Goal: Navigation & Orientation: Understand site structure

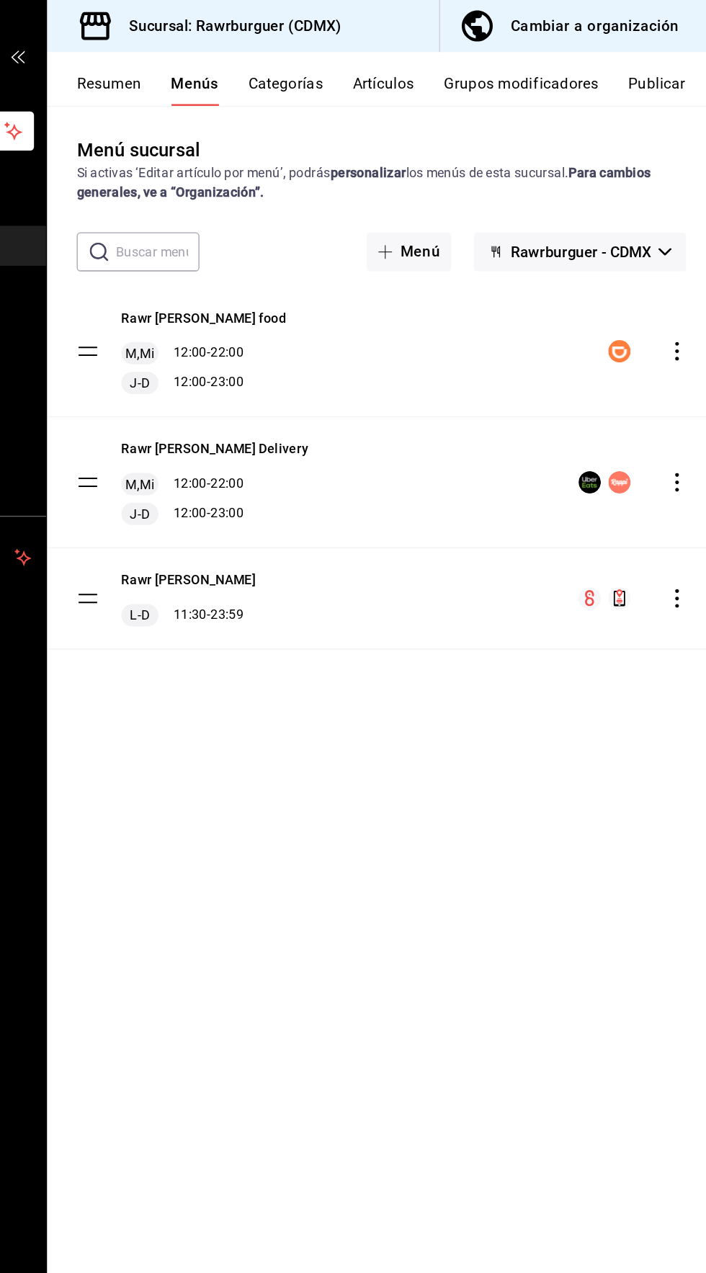
click at [242, 75] on button "Resumen" at bounding box center [235, 70] width 50 height 25
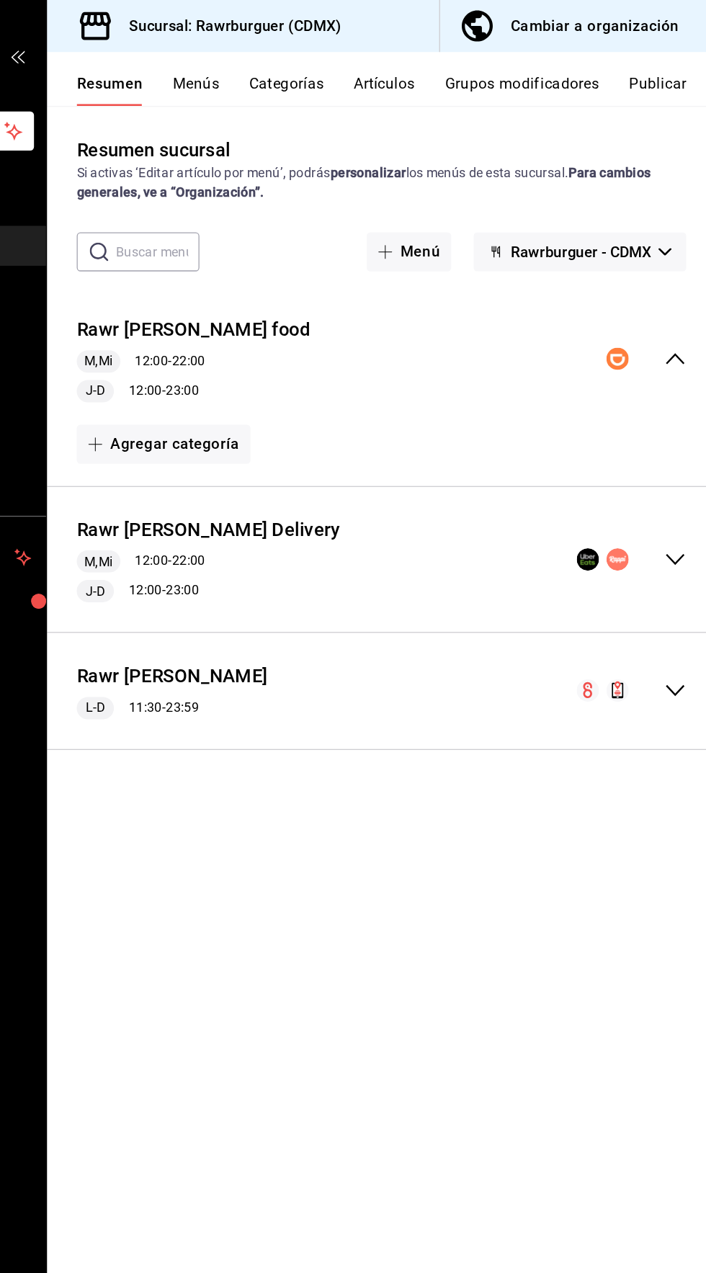
click at [662, 423] on div "Rawr Burger Delivery M,Mi 12:00 - 22:00 J-D 12:00 - 23:00" at bounding box center [446, 434] width 519 height 90
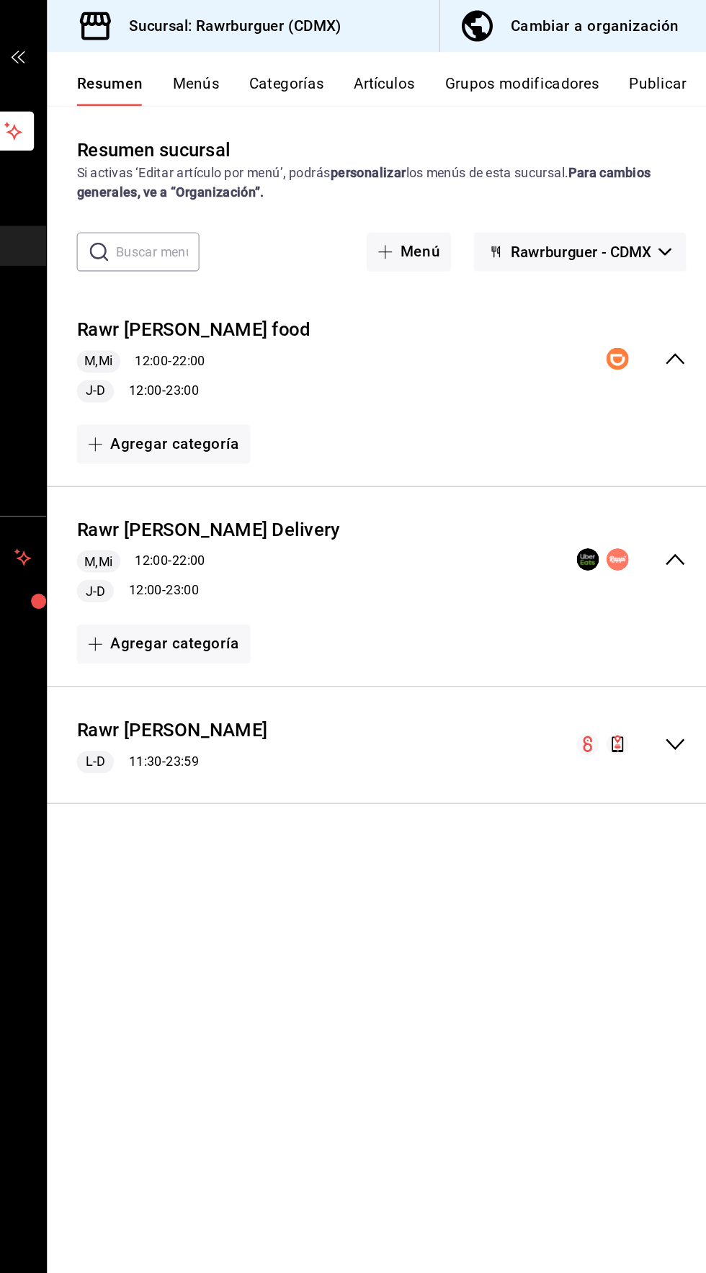
click at [665, 565] on div "Rawr Burger Del Valle L-D 11:30 - 23:59" at bounding box center [446, 577] width 519 height 67
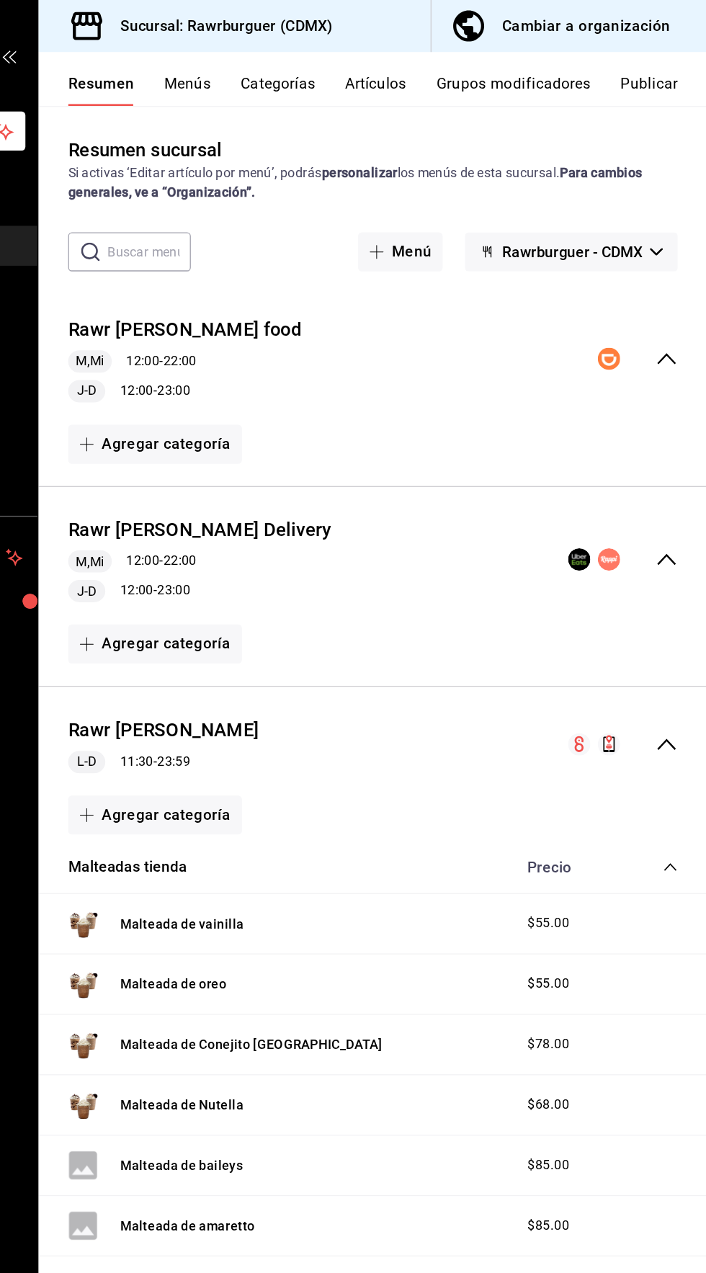
click at [678, 269] on div "Rawr burger Didi food M,Mi 12:00 - 22:00 J-D 12:00 - 23:00" at bounding box center [446, 278] width 519 height 90
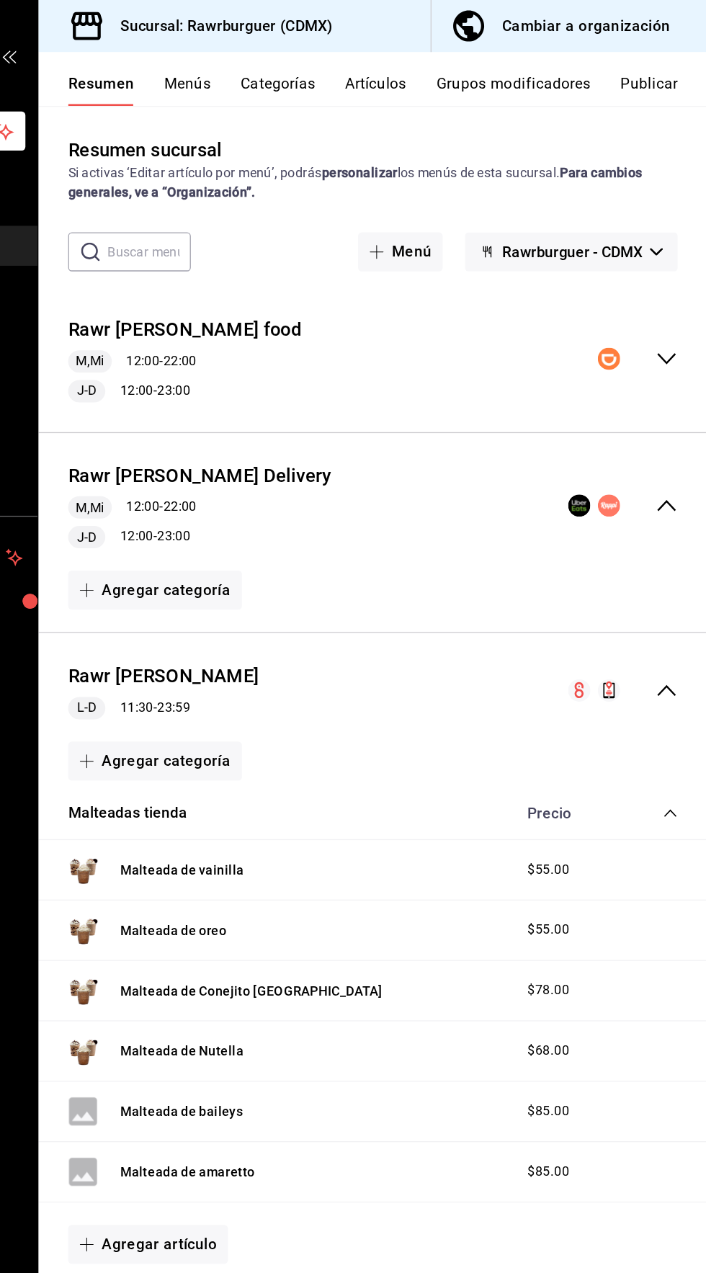
click at [672, 275] on icon "collapse-menu-row" at bounding box center [674, 278] width 17 height 17
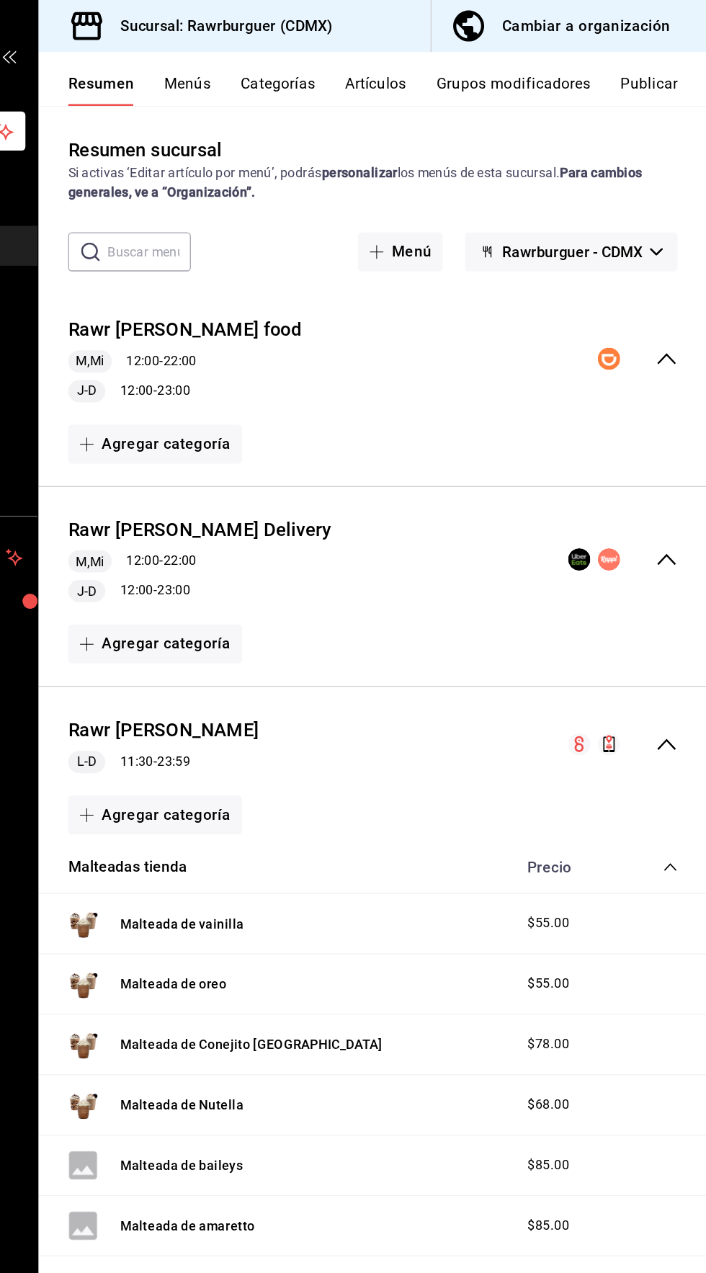
click at [667, 427] on icon "collapse-menu-row" at bounding box center [674, 433] width 17 height 17
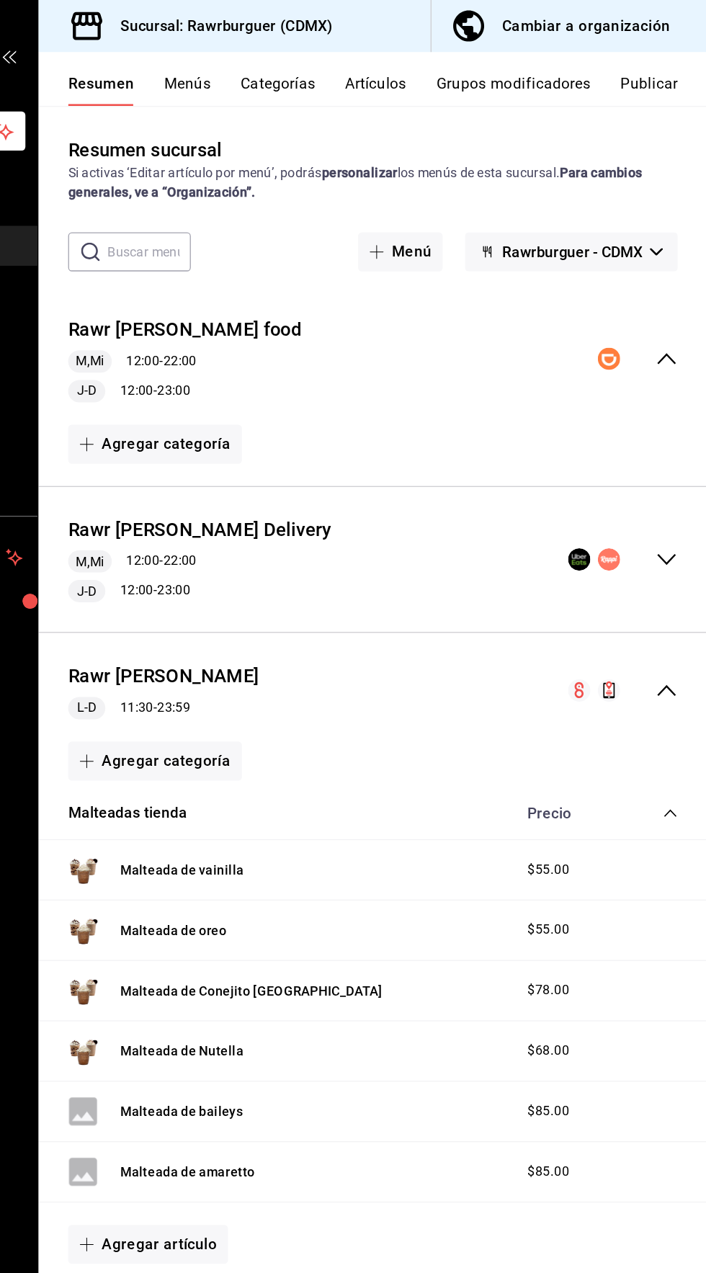
click at [668, 425] on icon "collapse-menu-row" at bounding box center [674, 433] width 17 height 17
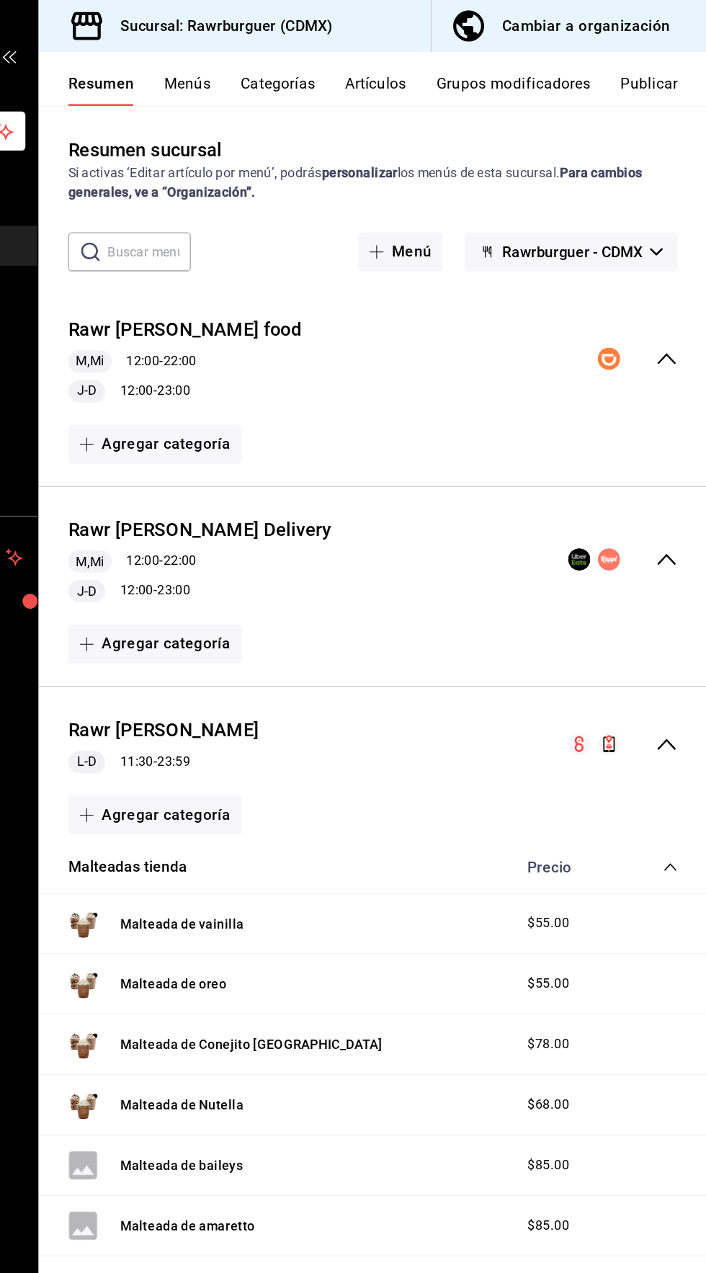
click at [652, 14] on div "Cambiar a organización" at bounding box center [612, 20] width 130 height 20
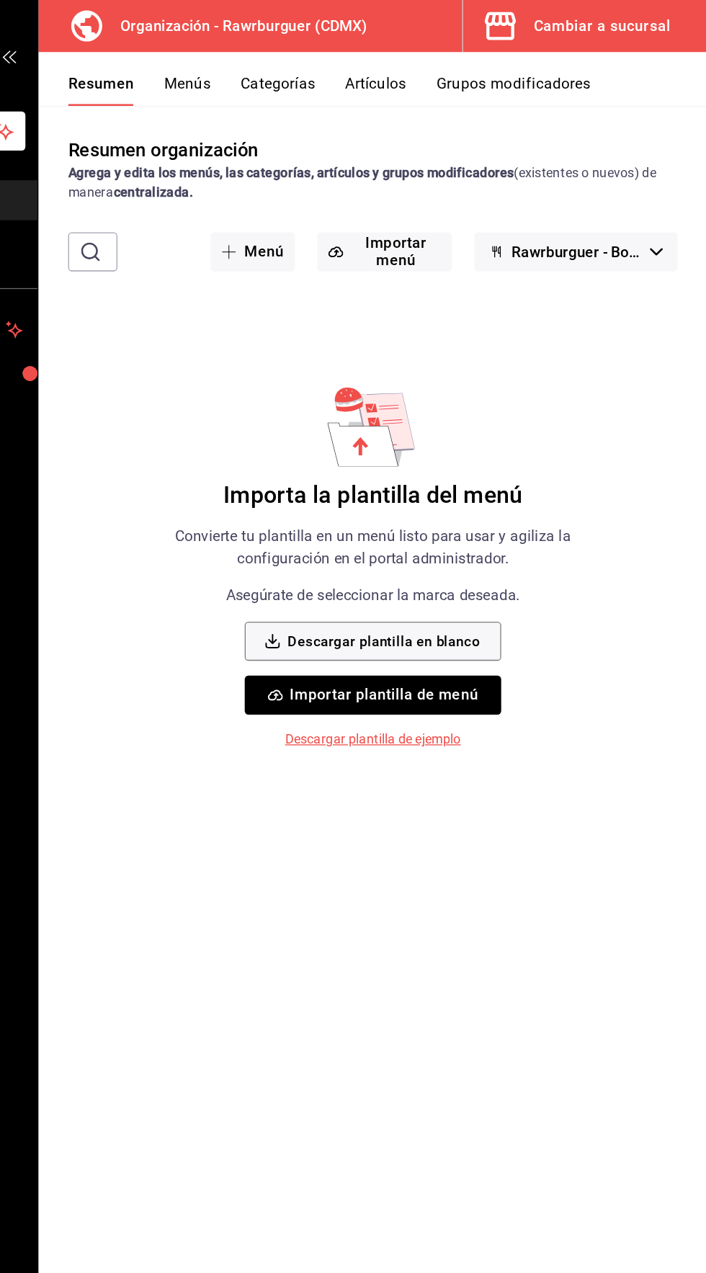
click at [301, 74] on button "Menús" at bounding box center [303, 70] width 36 height 25
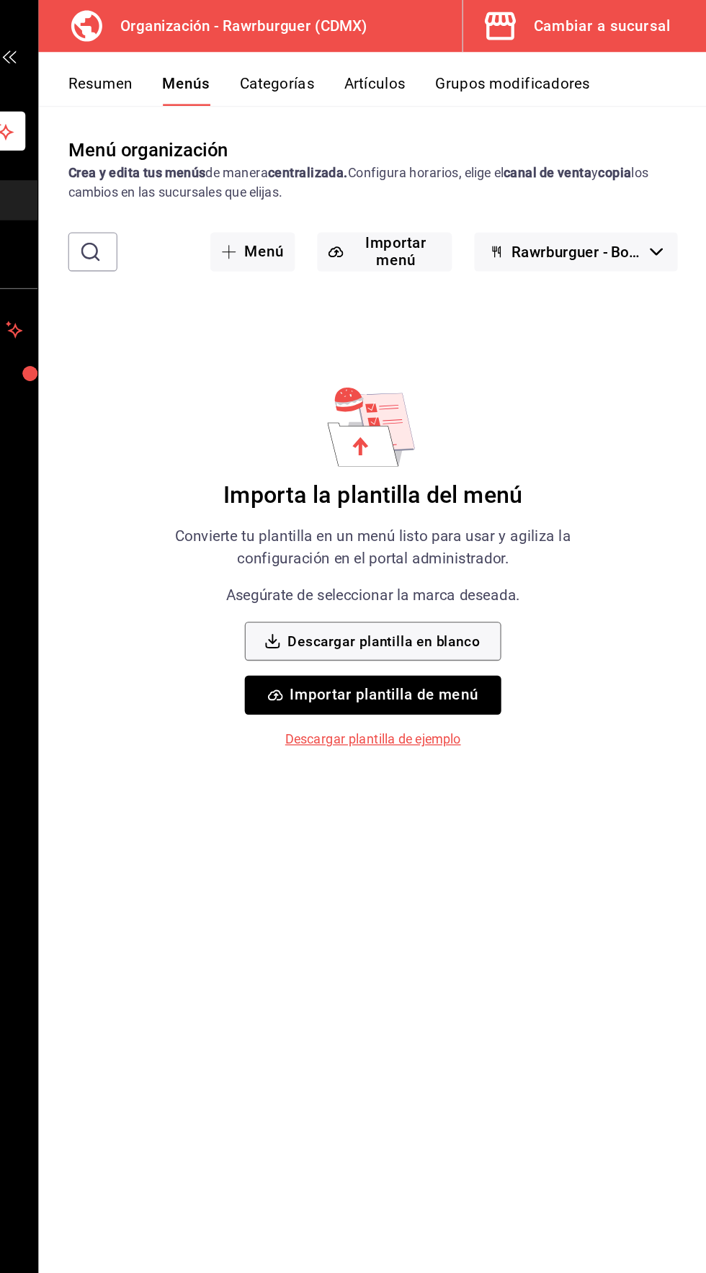
click at [654, 26] on div "Cambiar a sucursal" at bounding box center [624, 20] width 106 height 20
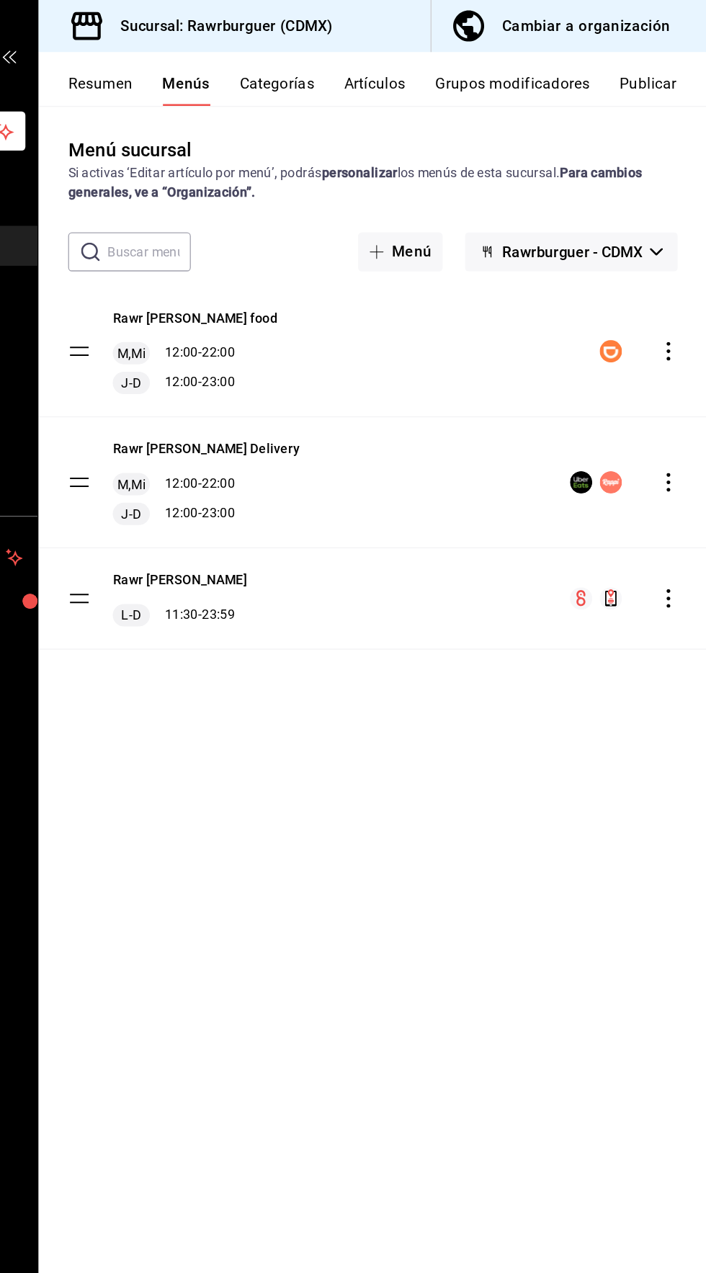
click at [647, 22] on div "Cambiar a organización" at bounding box center [612, 20] width 130 height 20
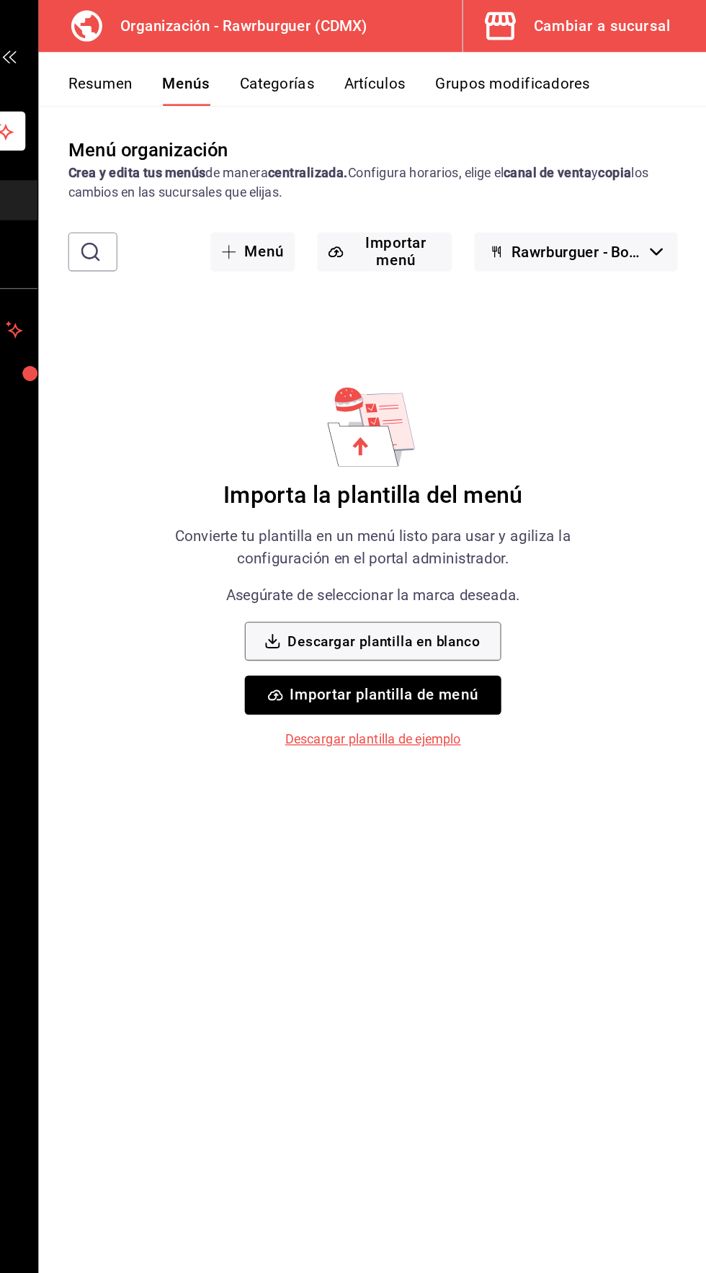
click at [236, 63] on button "Resumen" at bounding box center [235, 70] width 50 height 25
